Goal: Information Seeking & Learning: Learn about a topic

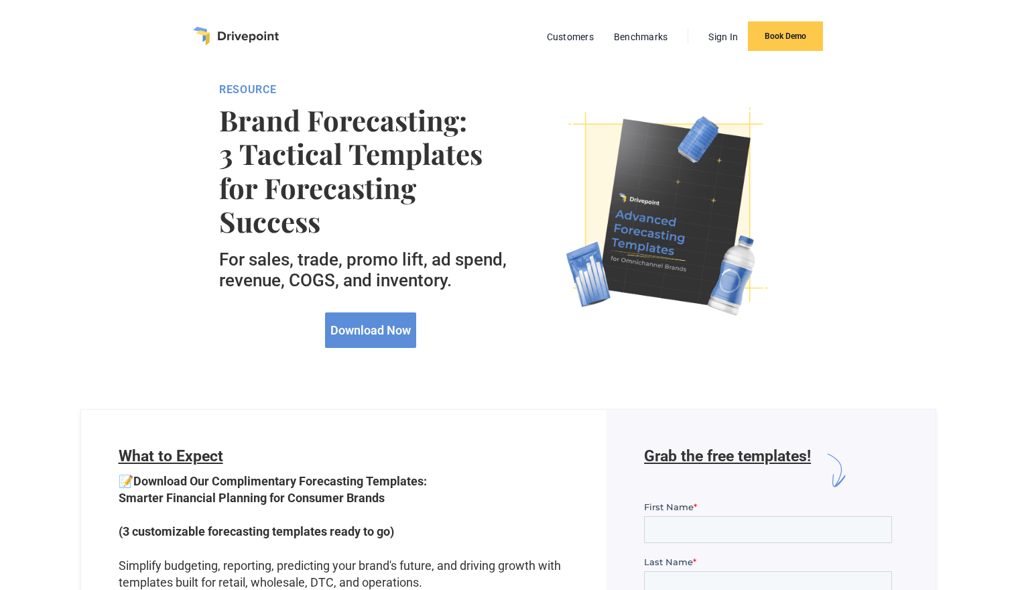
click at [507, 332] on div "Download Now" at bounding box center [370, 325] width 303 height 46
click at [635, 36] on link "Benchmarks" at bounding box center [641, 36] width 68 height 17
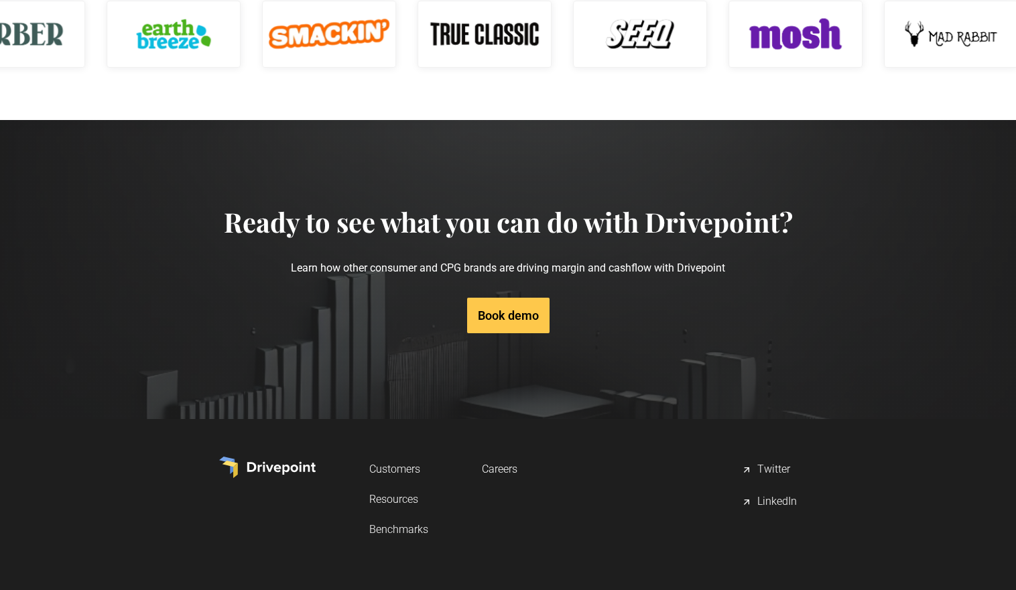
scroll to position [2061, 0]
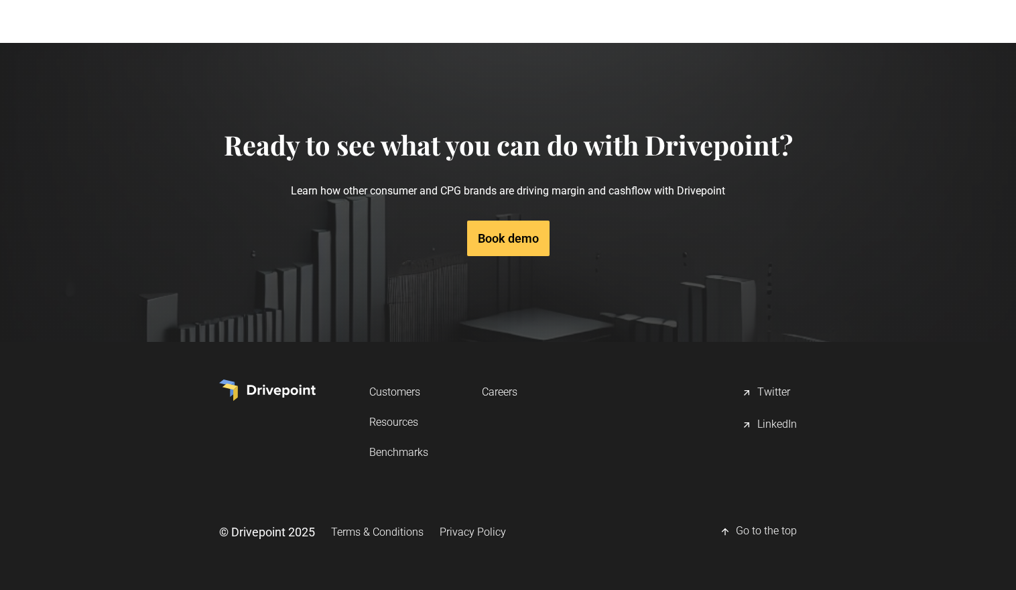
click at [385, 423] on link "Resources" at bounding box center [398, 421] width 59 height 25
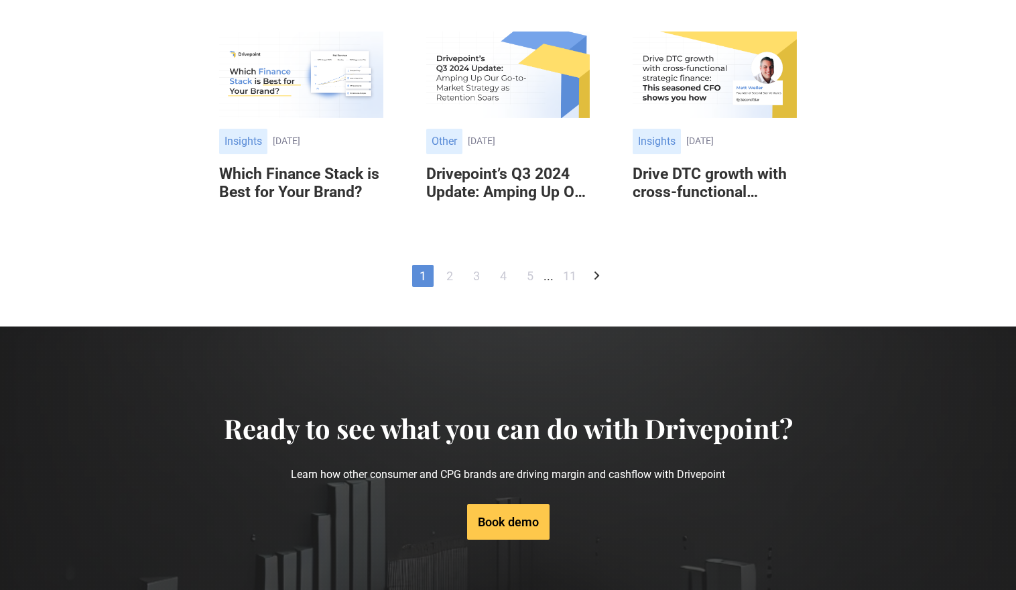
scroll to position [838, 0]
click at [450, 276] on link "2" at bounding box center [449, 275] width 21 height 22
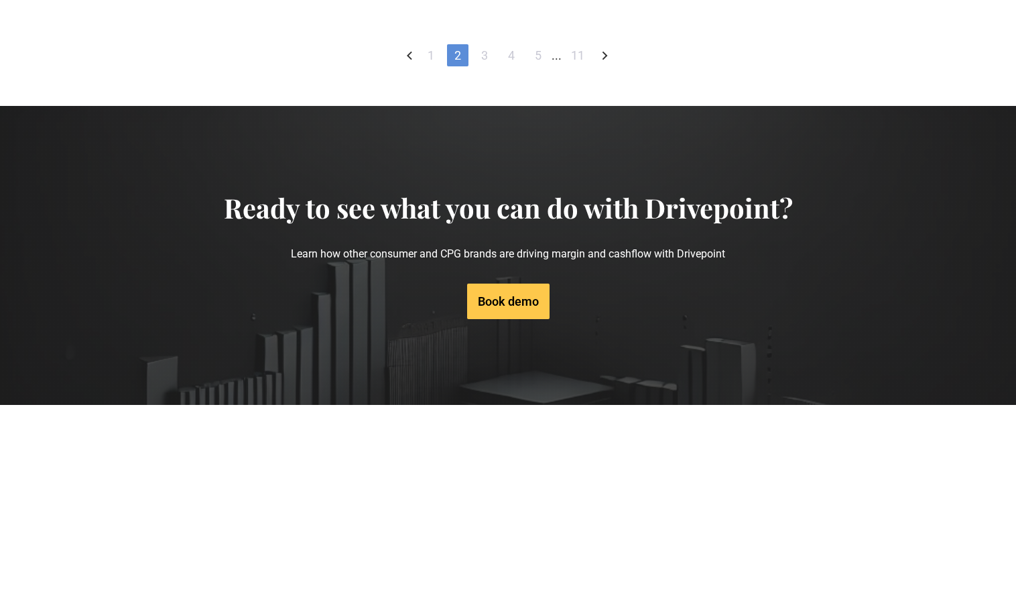
scroll to position [854, 0]
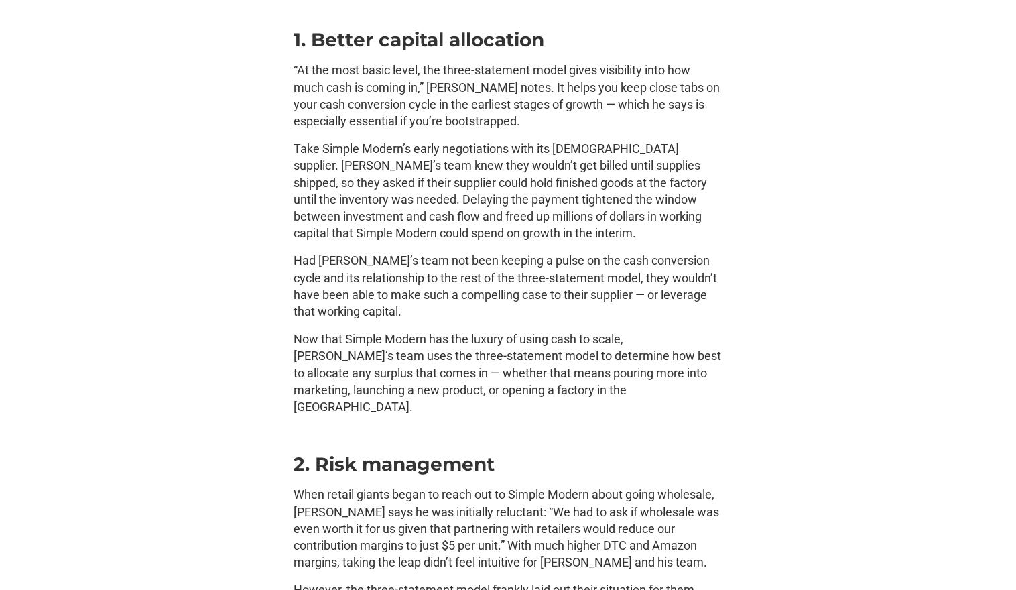
scroll to position [2509, 0]
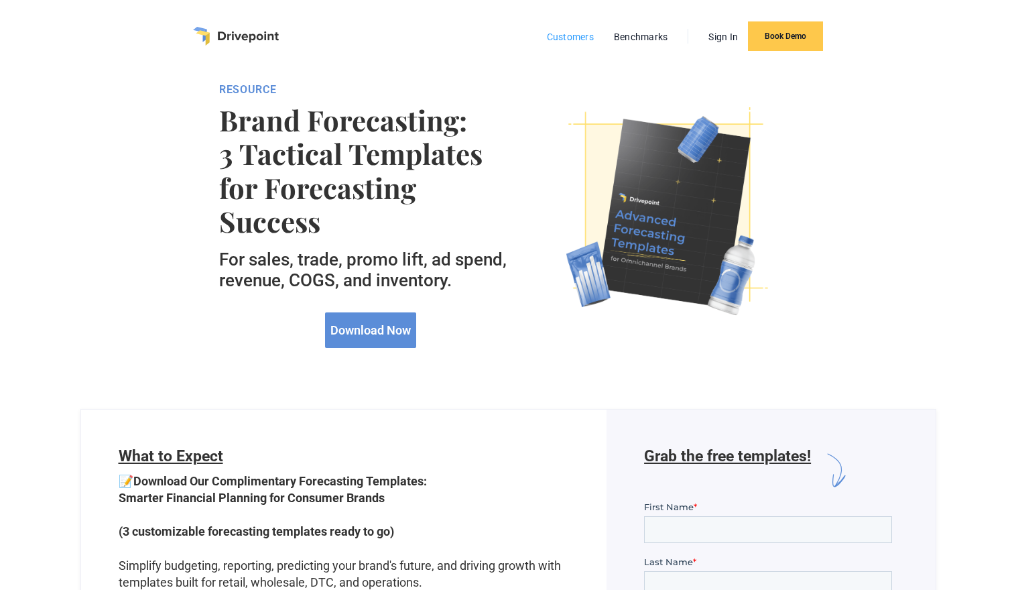
click at [571, 36] on link "Customers" at bounding box center [570, 36] width 60 height 17
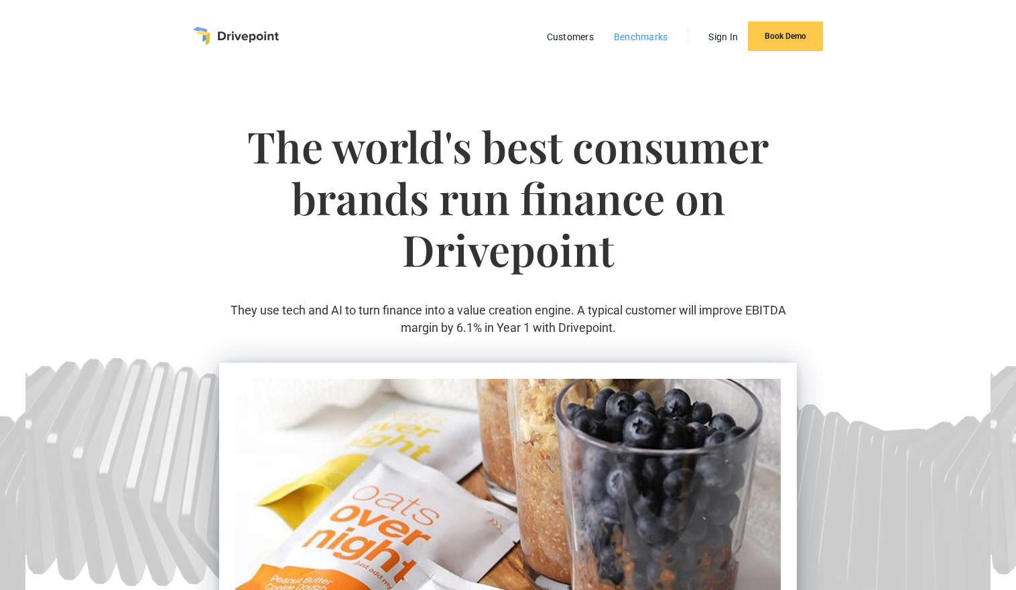
click at [634, 33] on link "Benchmarks" at bounding box center [641, 36] width 68 height 17
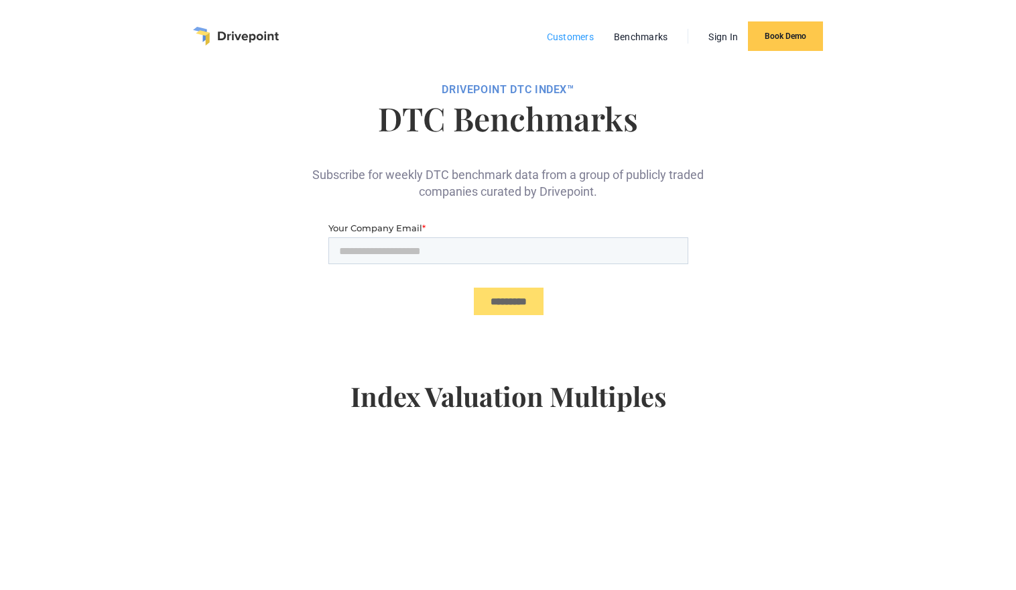
click at [574, 32] on link "Customers" at bounding box center [570, 36] width 60 height 17
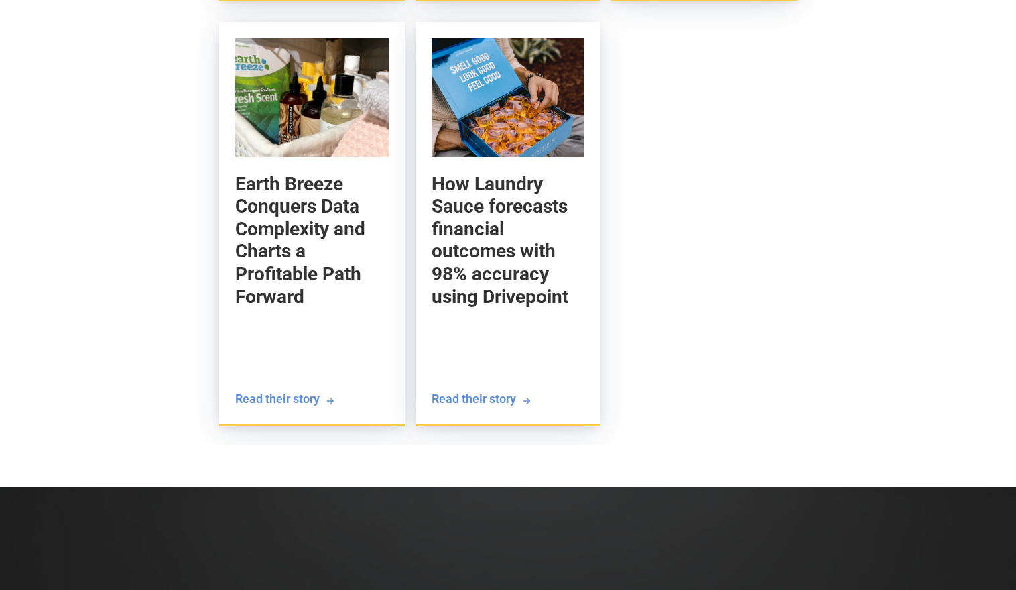
scroll to position [2818, 0]
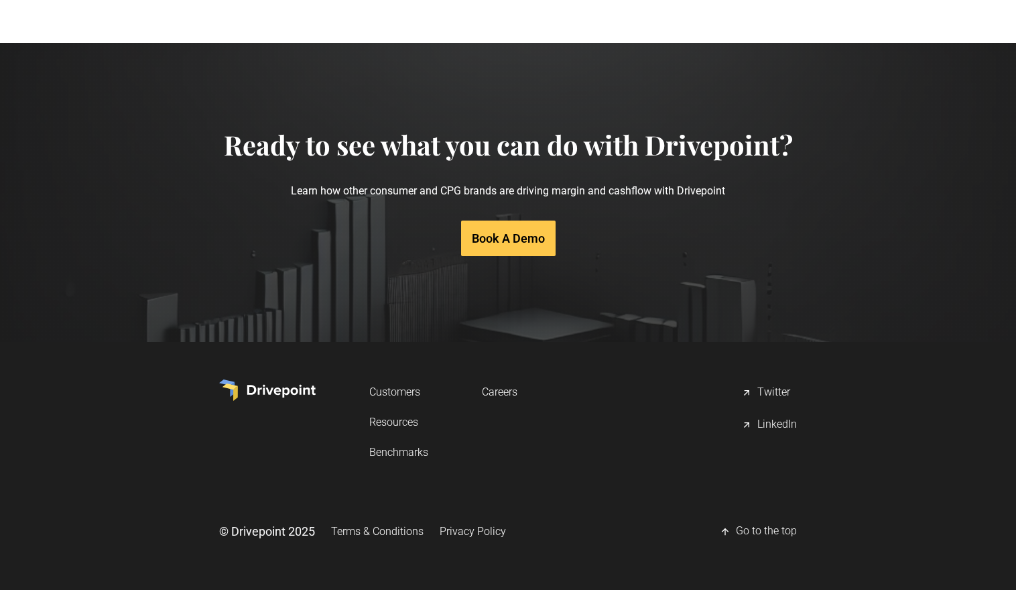
click at [402, 420] on link "Resources" at bounding box center [398, 421] width 59 height 25
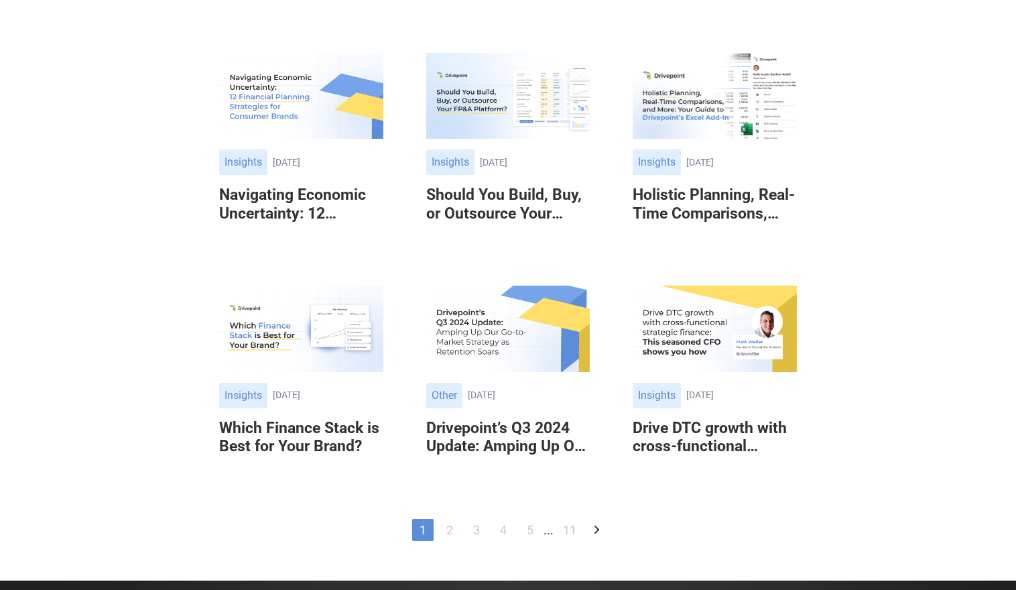
scroll to position [572, 0]
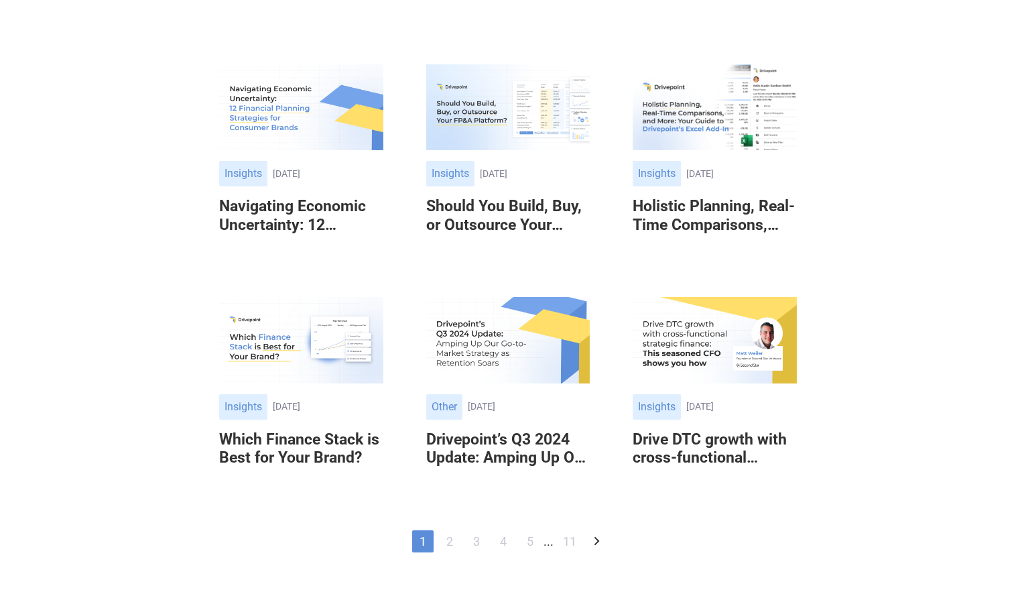
click at [694, 119] on img at bounding box center [715, 107] width 164 height 86
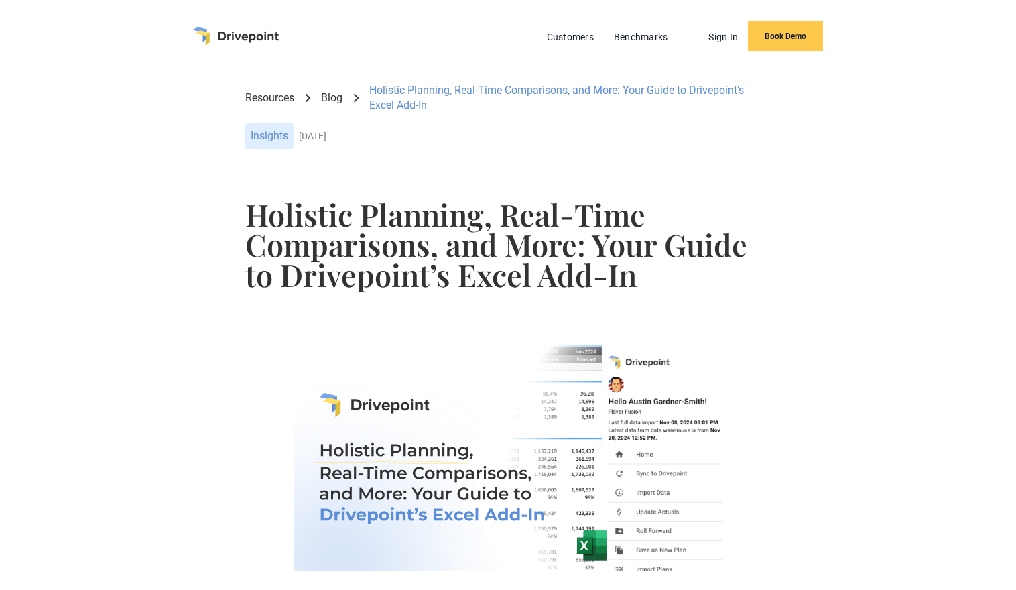
click at [204, 34] on img "home" at bounding box center [236, 36] width 86 height 19
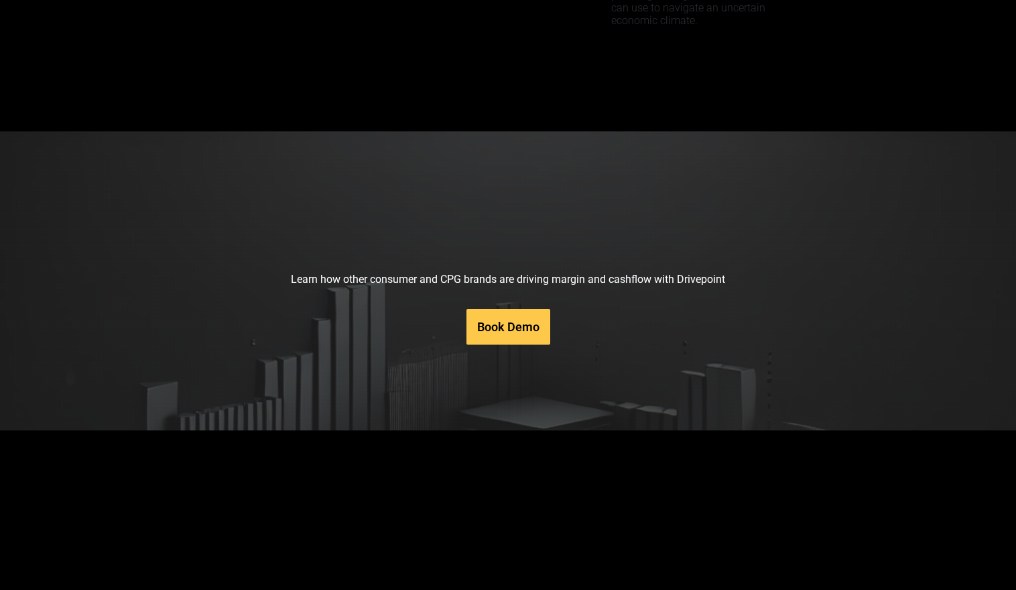
scroll to position [6709, 0]
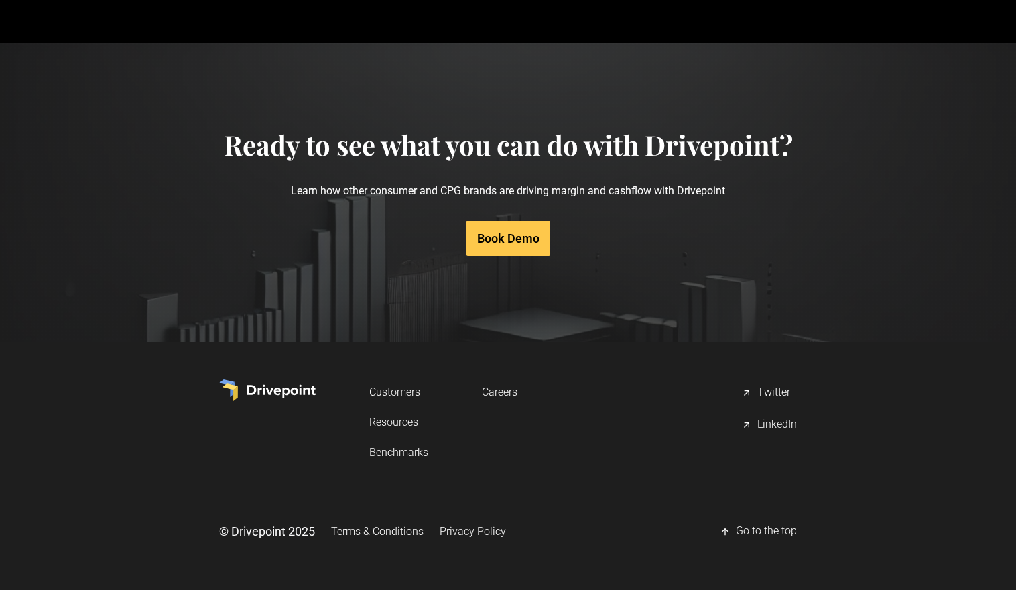
click at [775, 423] on div "LinkedIn" at bounding box center [777, 425] width 40 height 16
